Goal: Obtain resource: Download file/media

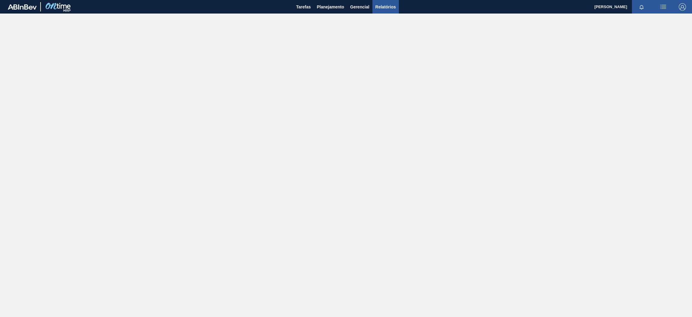
click at [386, 8] on span "Relatórios" at bounding box center [385, 6] width 20 height 7
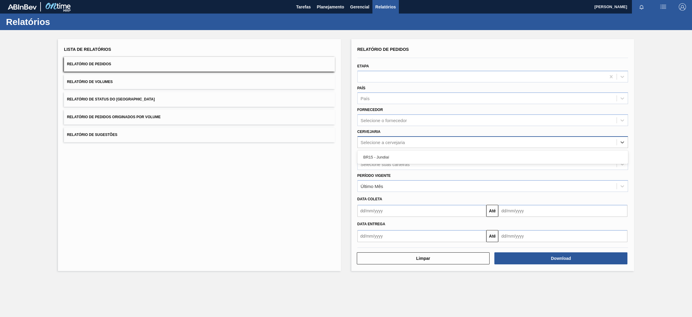
click at [384, 140] on div "Selecione a cervejaria" at bounding box center [383, 141] width 44 height 5
type input "br15"
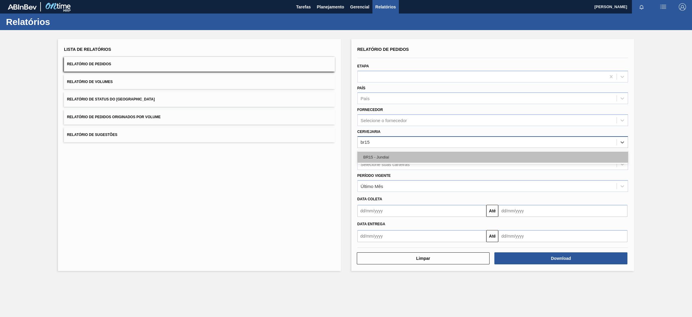
click at [386, 156] on div "BR15 - Jundiaí" at bounding box center [492, 156] width 271 height 11
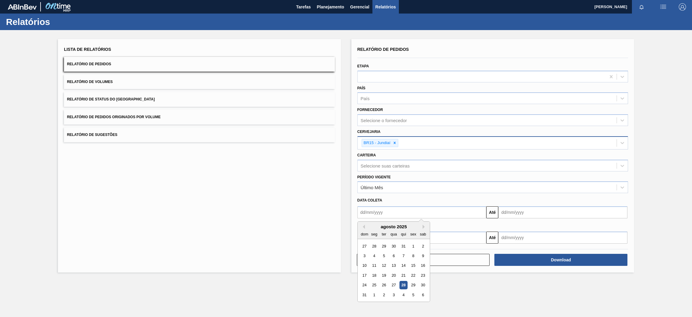
click at [404, 211] on input "text" at bounding box center [421, 212] width 129 height 12
click at [401, 283] on div "28" at bounding box center [403, 285] width 8 height 8
type input "[DATE]"
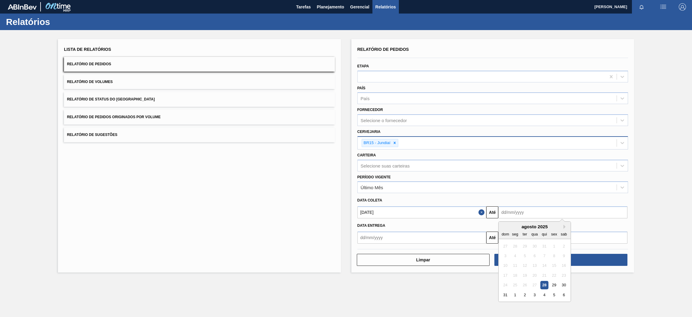
click at [507, 214] on input "text" at bounding box center [562, 212] width 129 height 12
click at [430, 279] on main "Tarefas Planejamento Gerencial Relatórios [PERSON_NAME] Marcar todas como lido …" at bounding box center [346, 158] width 692 height 317
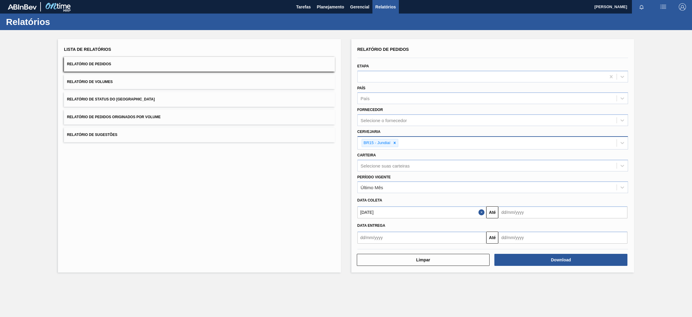
drag, startPoint x: 562, startPoint y: 208, endPoint x: 565, endPoint y: 210, distance: 3.4
click at [562, 208] on input "text" at bounding box center [562, 212] width 129 height 12
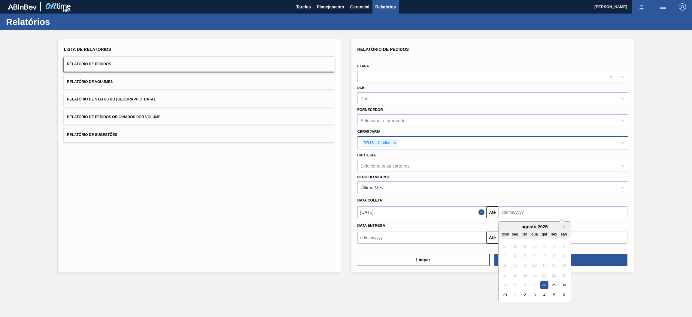
click at [514, 226] on div "agosto 2025" at bounding box center [534, 226] width 72 height 5
click at [564, 225] on button "Next Month" at bounding box center [565, 226] width 4 height 4
click at [523, 283] on div "30" at bounding box center [525, 285] width 8 height 8
type input "[DATE]"
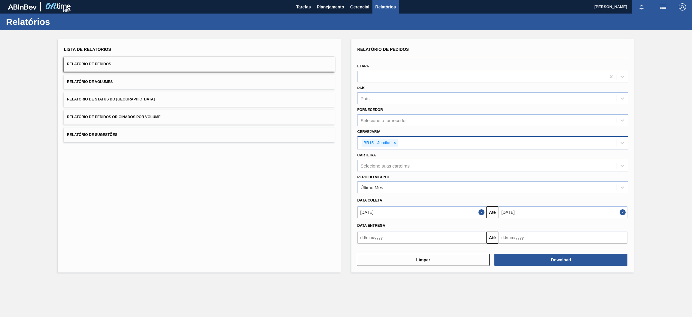
click at [453, 234] on input "text" at bounding box center [421, 237] width 129 height 12
click at [401, 208] on div "28" at bounding box center [403, 210] width 8 height 8
type input "[DATE]"
click at [522, 238] on input "text" at bounding box center [562, 237] width 129 height 12
click at [565, 152] on button "Next Month" at bounding box center [565, 152] width 4 height 4
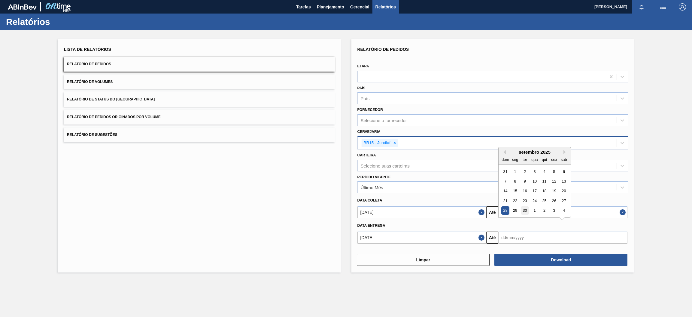
click at [525, 210] on div "30" at bounding box center [525, 210] width 8 height 8
type input "[DATE]"
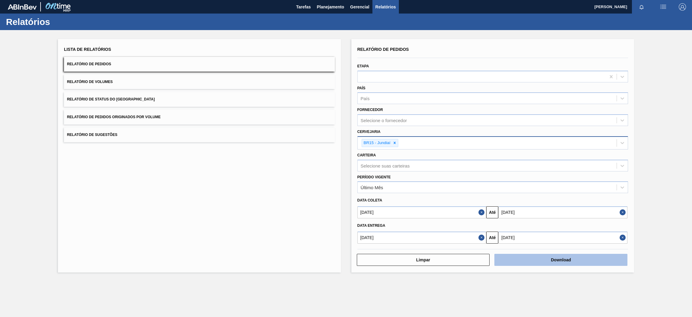
click at [538, 261] on button "Download" at bounding box center [560, 259] width 133 height 12
click at [116, 136] on span "Relatório de Sugestões" at bounding box center [92, 134] width 50 height 4
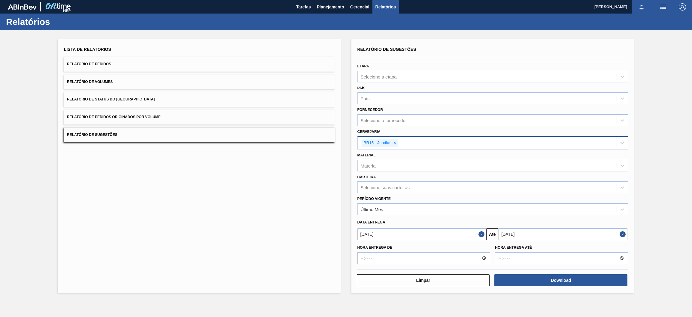
click at [127, 118] on span "Relatório de Pedidos Originados por Volume" at bounding box center [114, 117] width 94 height 4
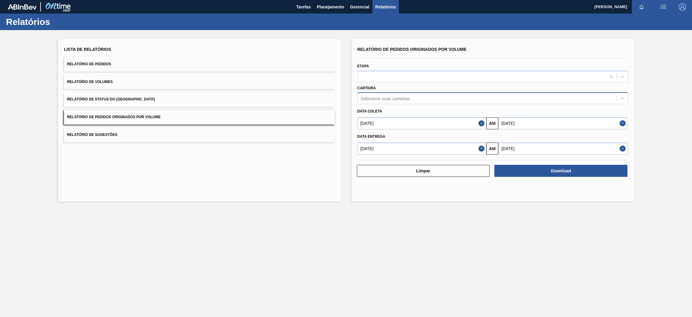
click at [419, 94] on div "Selecione suas carteiras" at bounding box center [487, 98] width 259 height 9
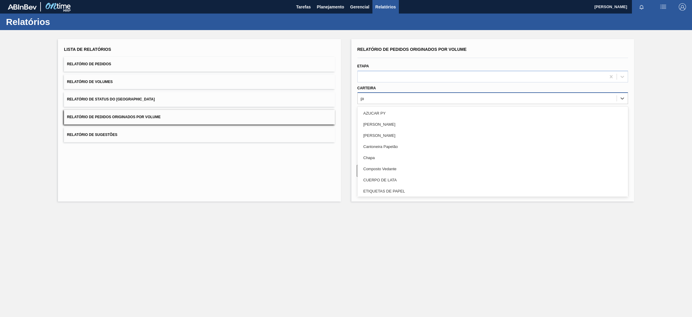
type input "pre"
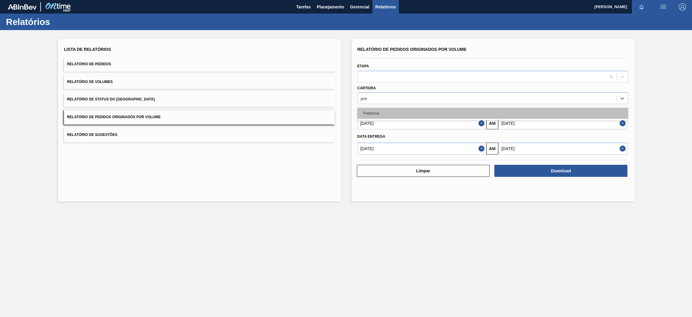
click at [408, 109] on div "Preforma" at bounding box center [492, 113] width 271 height 11
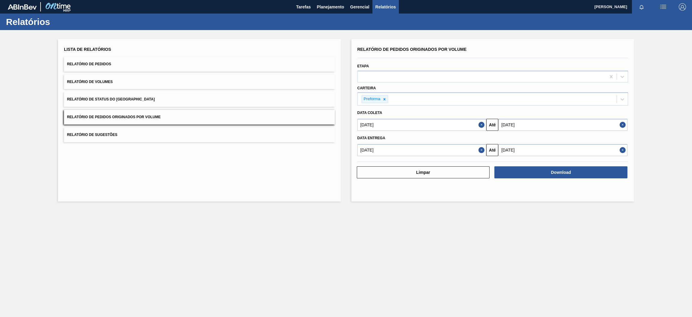
click at [482, 124] on button "Close" at bounding box center [482, 125] width 8 height 12
click at [481, 153] on button "Close" at bounding box center [482, 150] width 8 height 12
click at [468, 132] on div "Data entrega" at bounding box center [493, 137] width 276 height 10
click at [464, 126] on input "text" at bounding box center [421, 125] width 129 height 12
click at [362, 138] on button "Previous Month" at bounding box center [363, 139] width 4 height 4
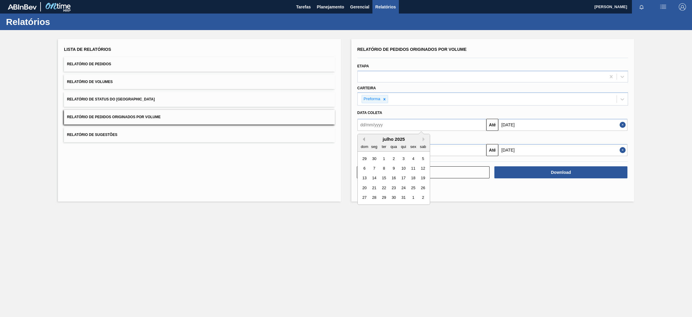
click at [362, 138] on button "Previous Month" at bounding box center [363, 139] width 4 height 4
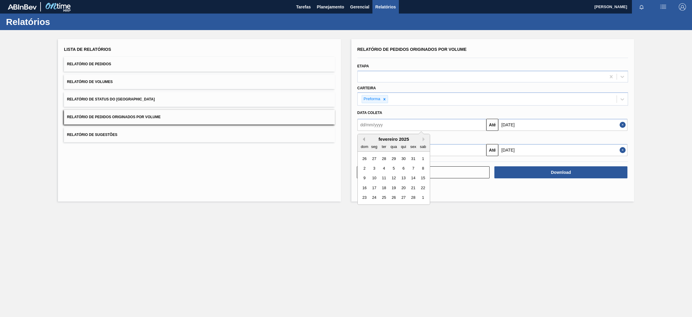
click at [362, 138] on button "Previous Month" at bounding box center [363, 139] width 4 height 4
click at [393, 159] on div "1" at bounding box center [393, 158] width 8 height 8
type input "[DATE]"
click at [392, 149] on input "text" at bounding box center [421, 150] width 129 height 12
click at [362, 163] on button "Previous Month" at bounding box center [363, 164] width 4 height 4
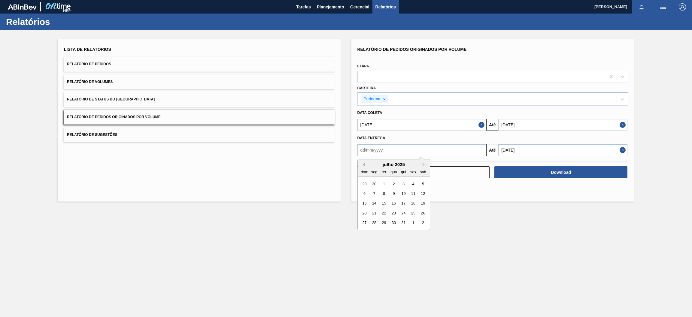
click at [362, 163] on button "Previous Month" at bounding box center [363, 164] width 4 height 4
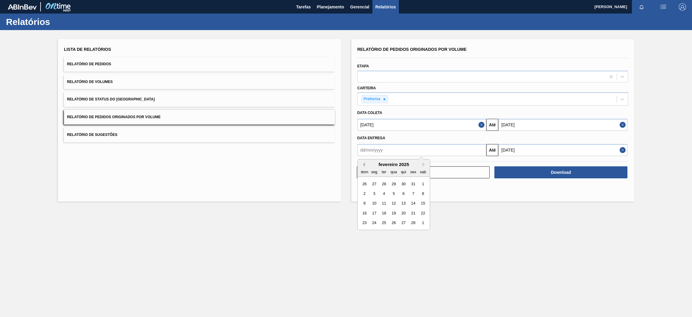
click at [362, 163] on button "Previous Month" at bounding box center [363, 164] width 4 height 4
click at [392, 183] on div "1" at bounding box center [393, 183] width 8 height 8
type input "[DATE]"
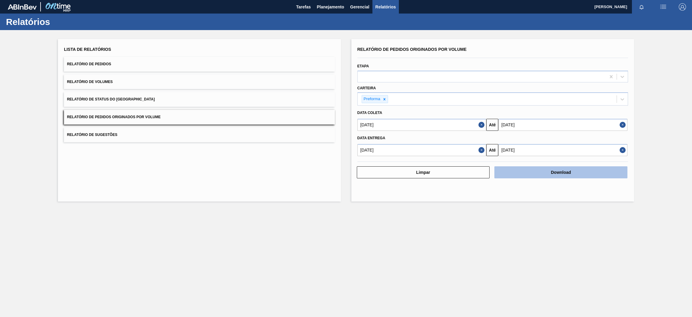
click at [551, 172] on button "Download" at bounding box center [560, 172] width 133 height 12
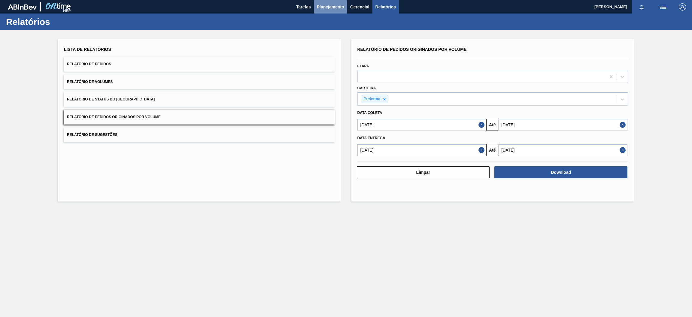
click at [332, 11] on button "Planejamento" at bounding box center [330, 7] width 33 height 14
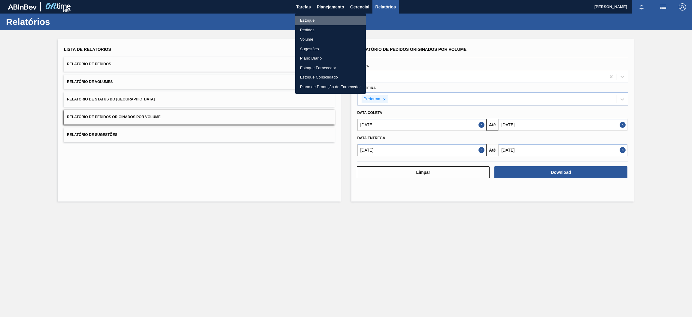
click at [318, 19] on li "Estoque" at bounding box center [330, 21] width 71 height 10
